Goal: Transaction & Acquisition: Purchase product/service

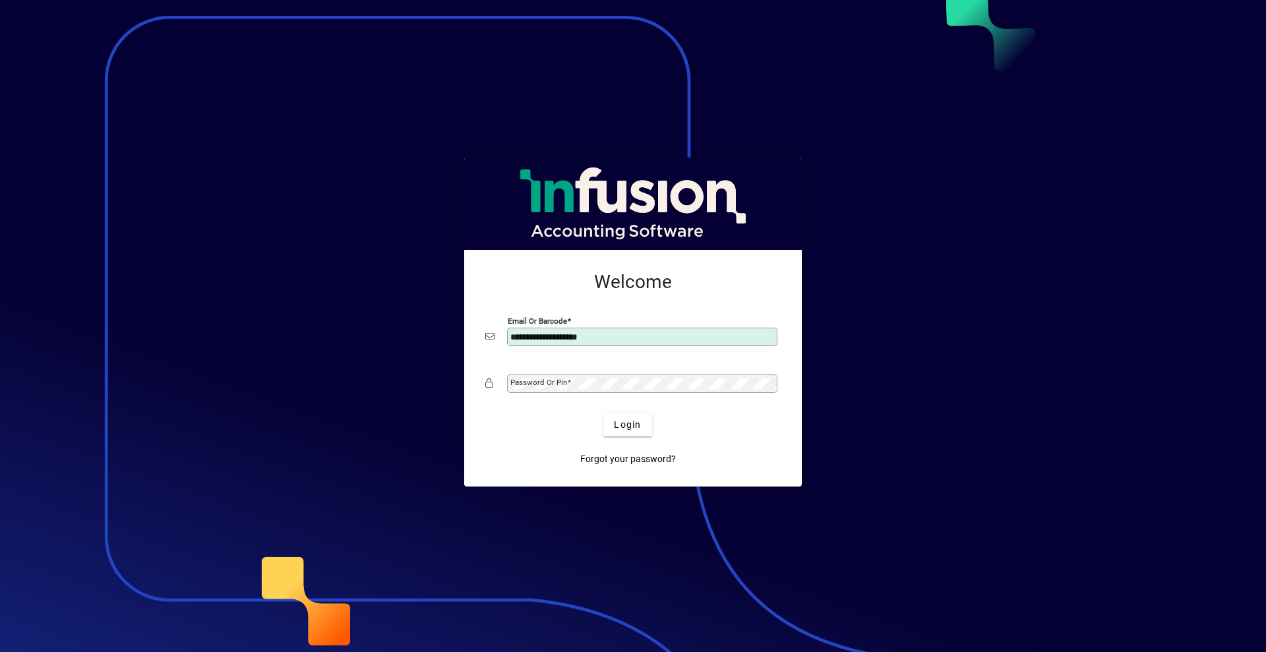
type input "**********"
click at [604, 413] on button "Login" at bounding box center [628, 425] width 48 height 24
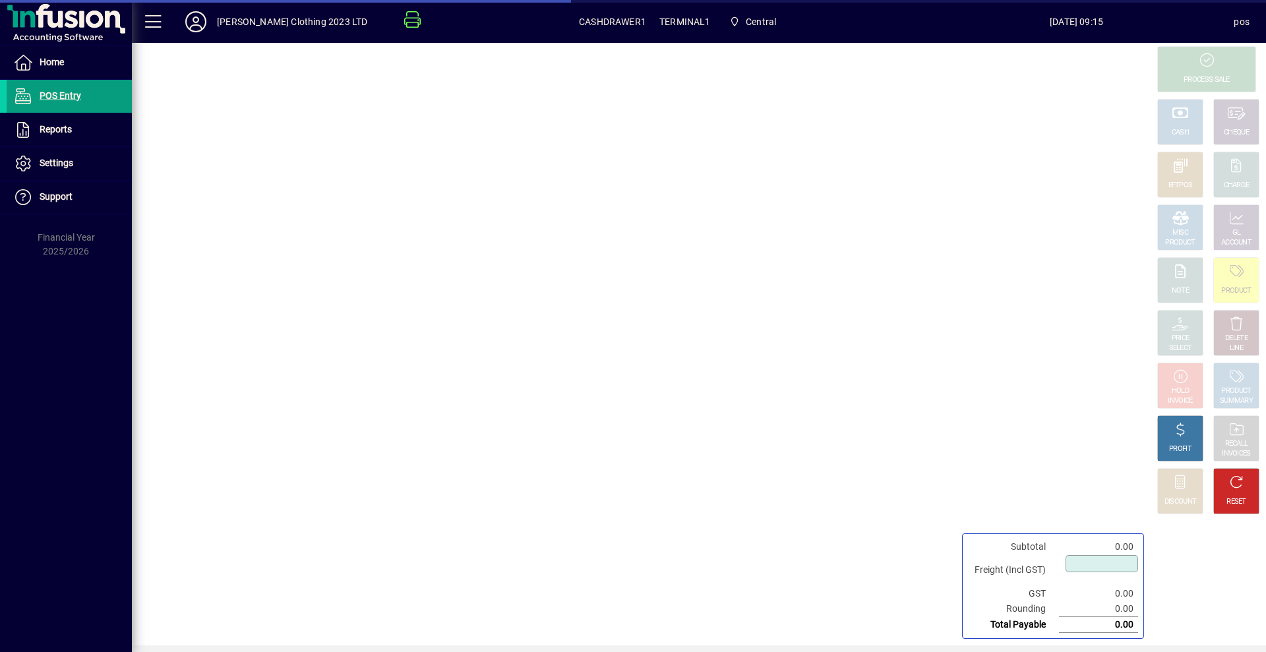
type input "****"
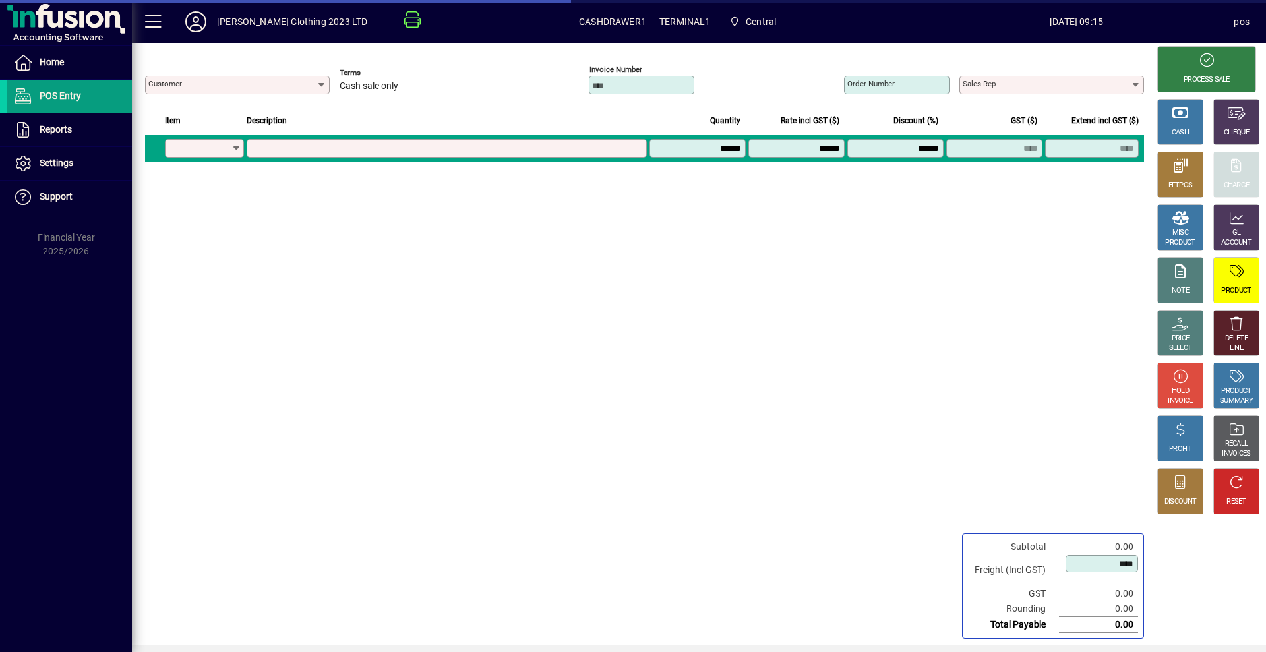
type input "**********"
